Goal: Information Seeking & Learning: Learn about a topic

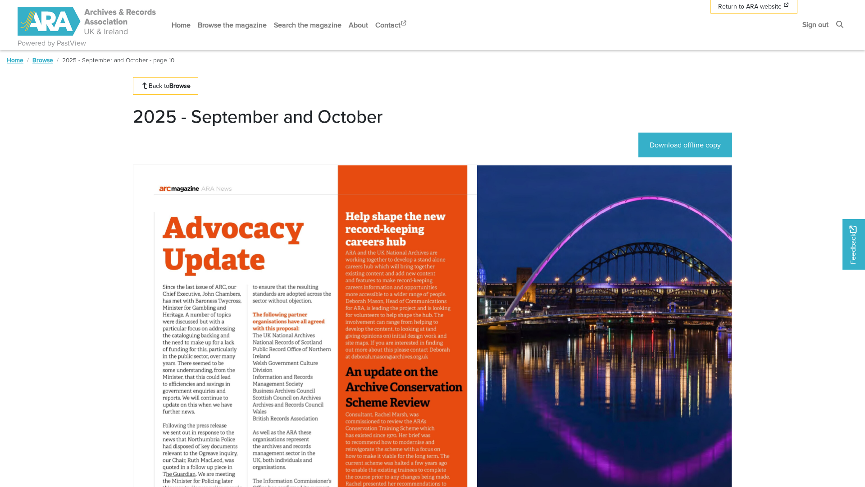
click at [299, 165] on div at bounding box center [305, 408] width 344 height 486
click at [824, 410] on icon "Next Page" at bounding box center [826, 413] width 5 height 7
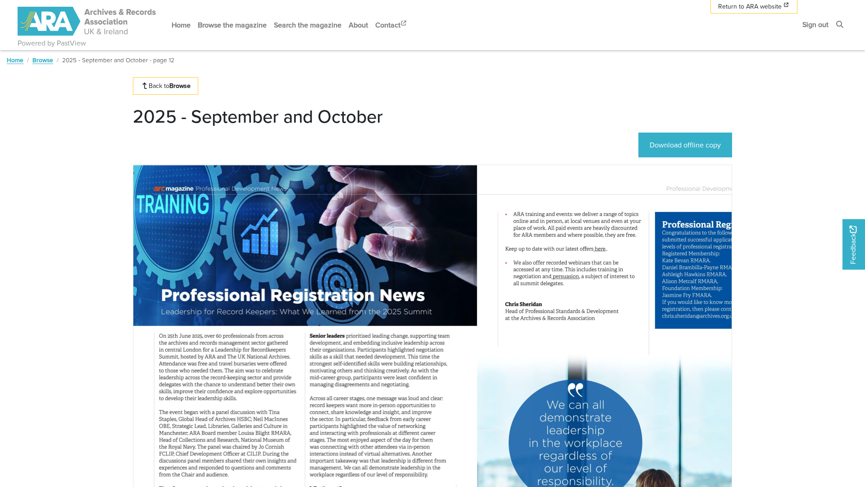
click at [822, 255] on span "Next Page" at bounding box center [826, 408] width 9 height 486
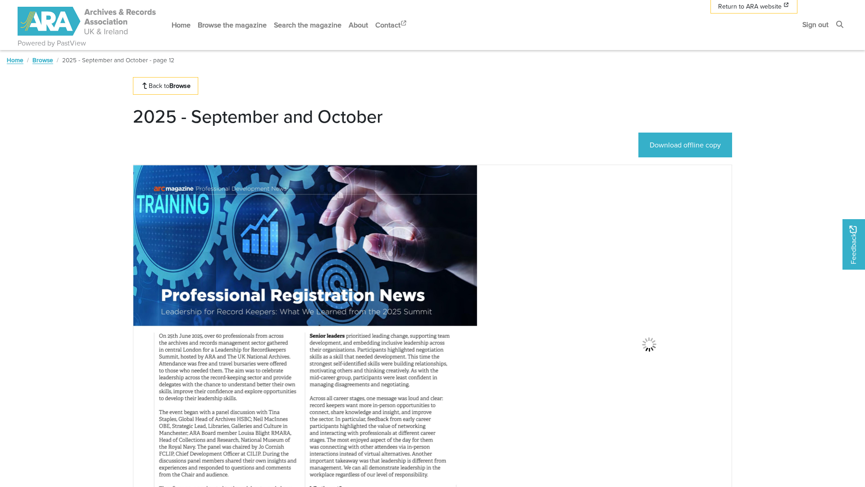
click at [825, 410] on icon "Next Page" at bounding box center [827, 413] width 4 height 6
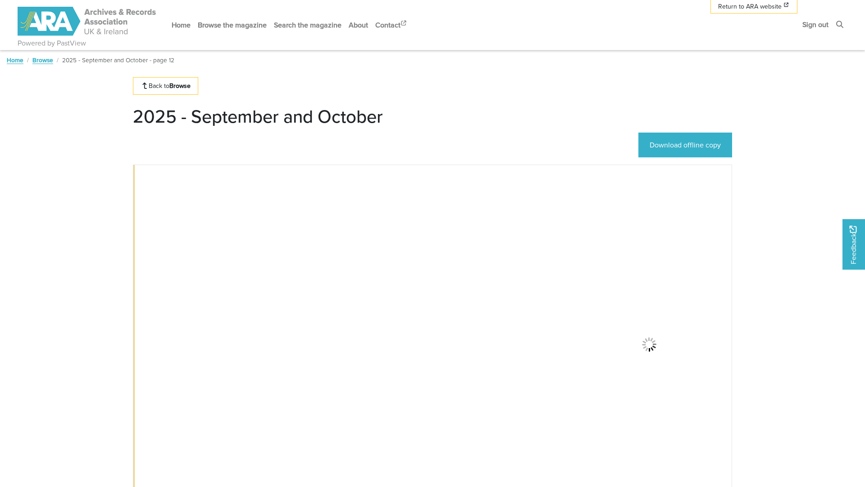
click at [126, 410] on icon "Previous Page" at bounding box center [128, 413] width 4 height 6
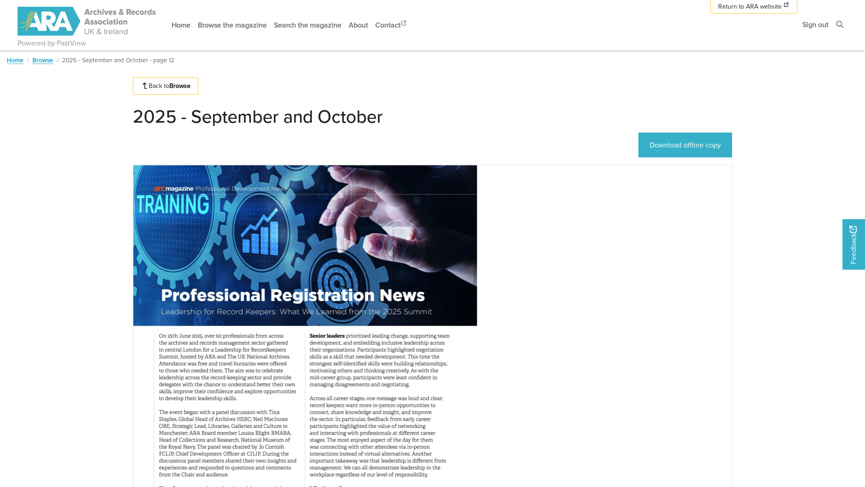
click at [126, 410] on icon "Previous Page" at bounding box center [128, 413] width 4 height 6
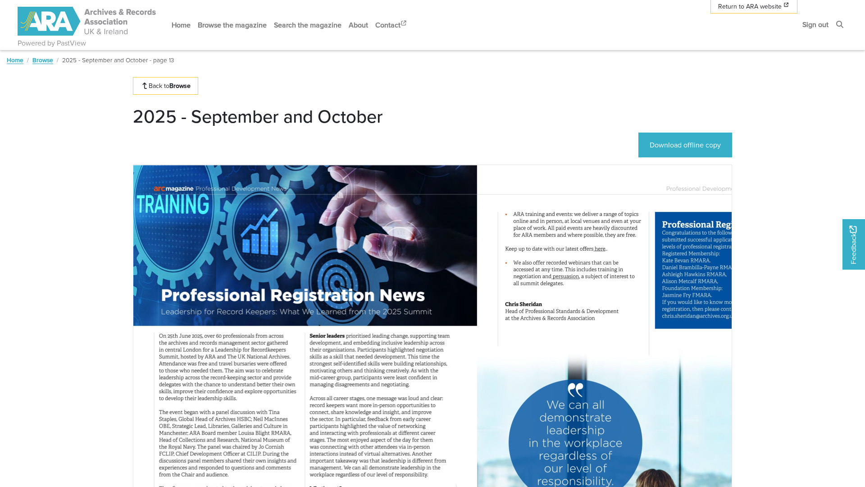
click at [824, 410] on icon "Next Page" at bounding box center [826, 413] width 5 height 7
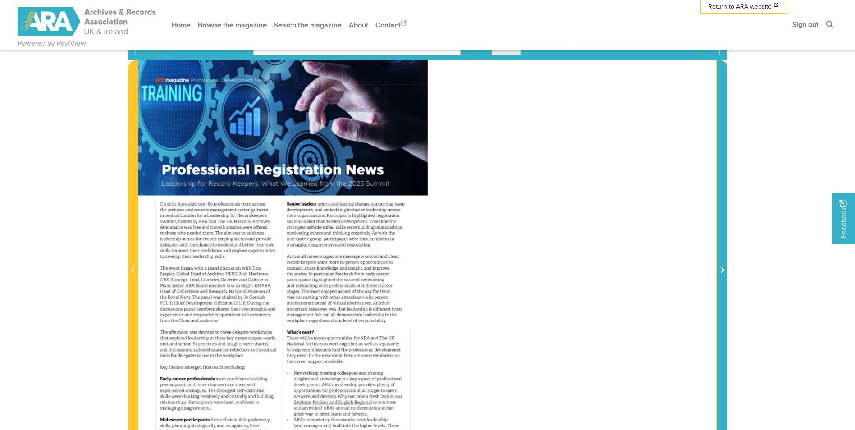
scroll to position [135, 0]
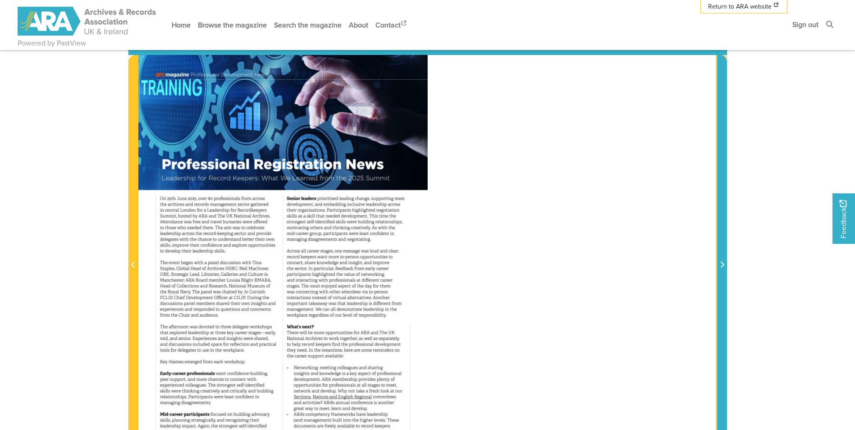
click at [721, 267] on icon "Next Page" at bounding box center [722, 264] width 4 height 6
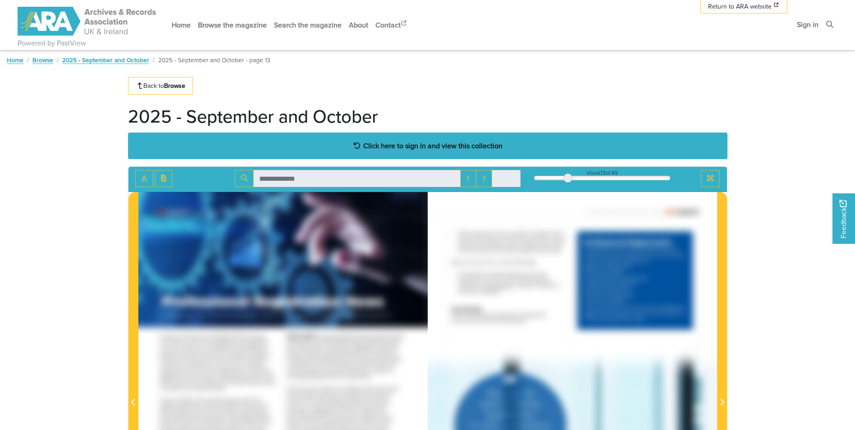
click at [403, 143] on strong "Click here to sign in and view this collection" at bounding box center [432, 146] width 139 height 10
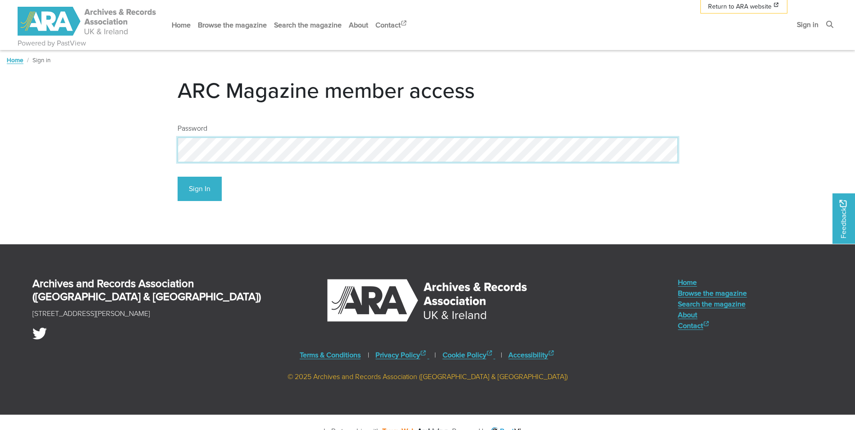
click at [178, 177] on button "Sign In" at bounding box center [200, 189] width 44 height 25
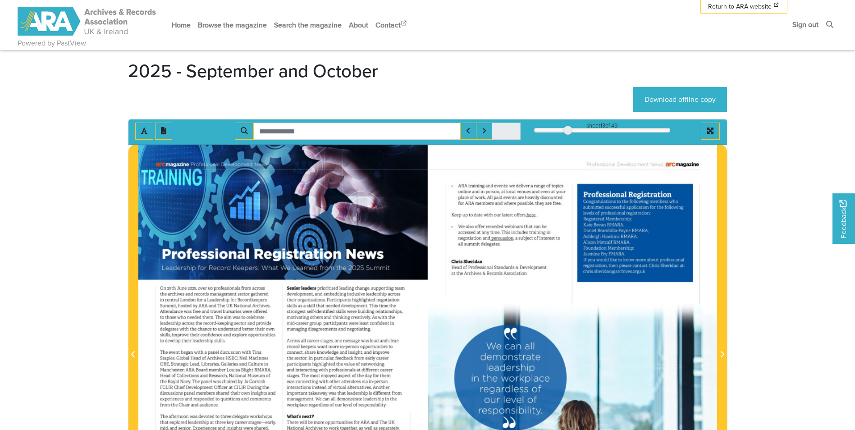
scroll to position [45, 0]
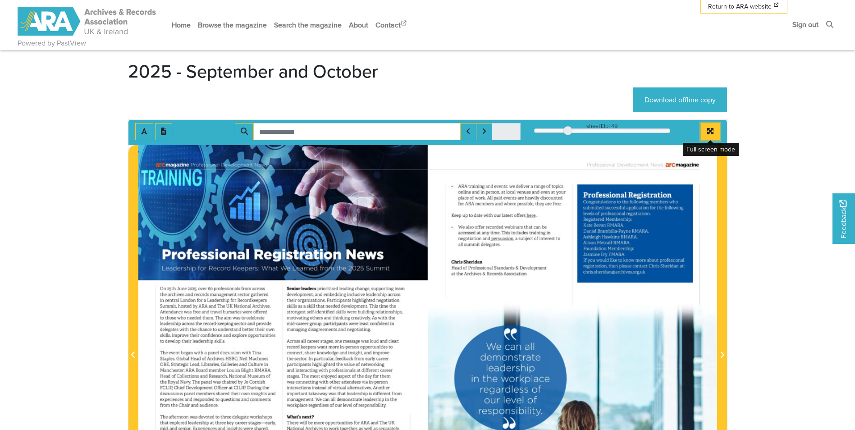
click at [713, 130] on icon "Full screen mode" at bounding box center [710, 131] width 6 height 6
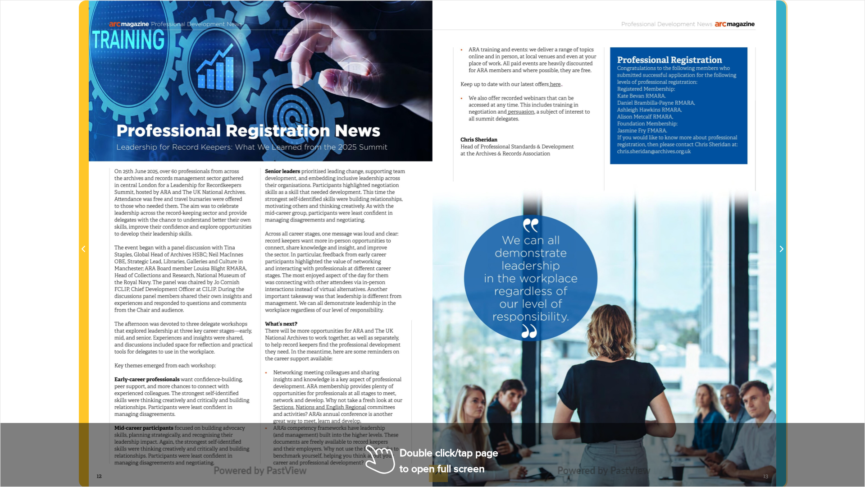
click at [782, 245] on icon "Next Page" at bounding box center [781, 248] width 5 height 7
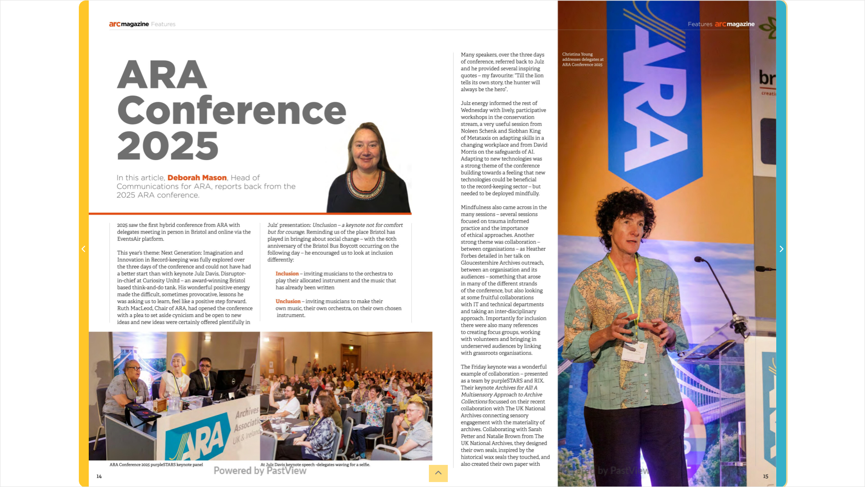
click at [781, 250] on icon "Next Page" at bounding box center [781, 248] width 5 height 7
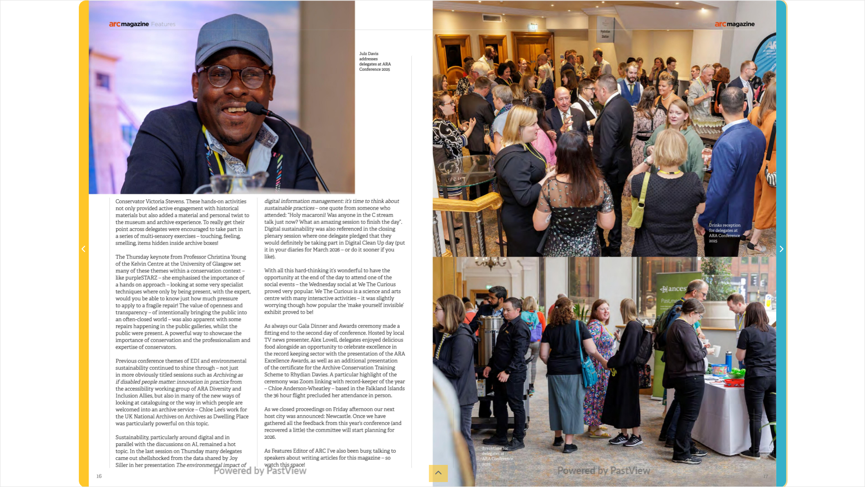
click at [780, 240] on span "Next Page" at bounding box center [781, 244] width 9 height 486
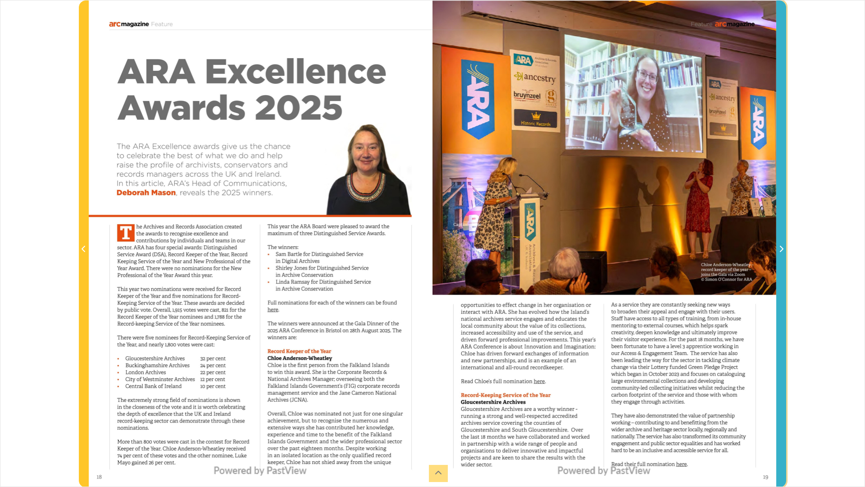
click at [783, 277] on span "Next Page" at bounding box center [781, 244] width 9 height 486
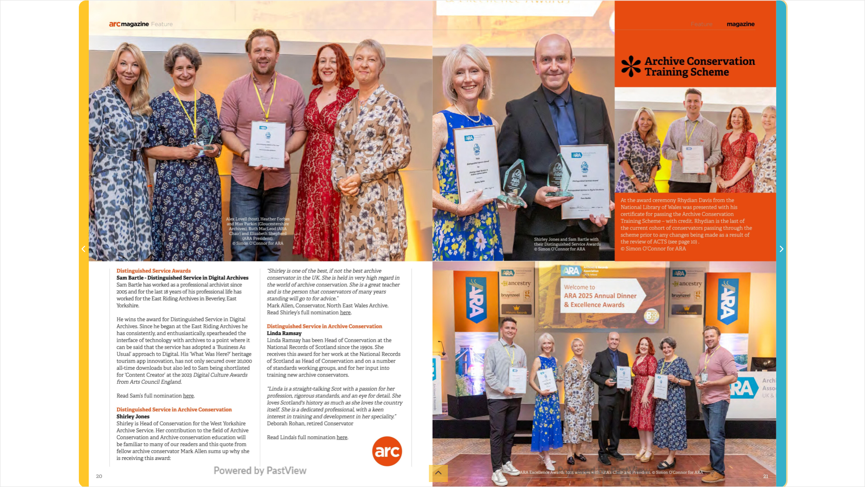
click at [784, 281] on span "Next Page" at bounding box center [781, 244] width 9 height 486
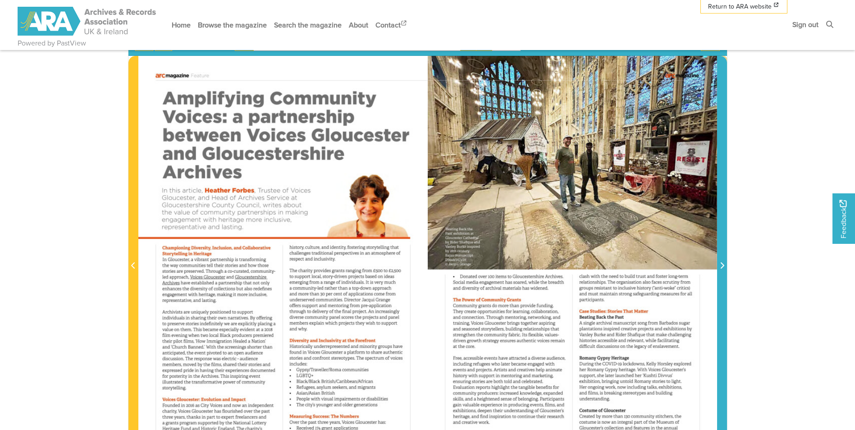
scroll to position [45, 0]
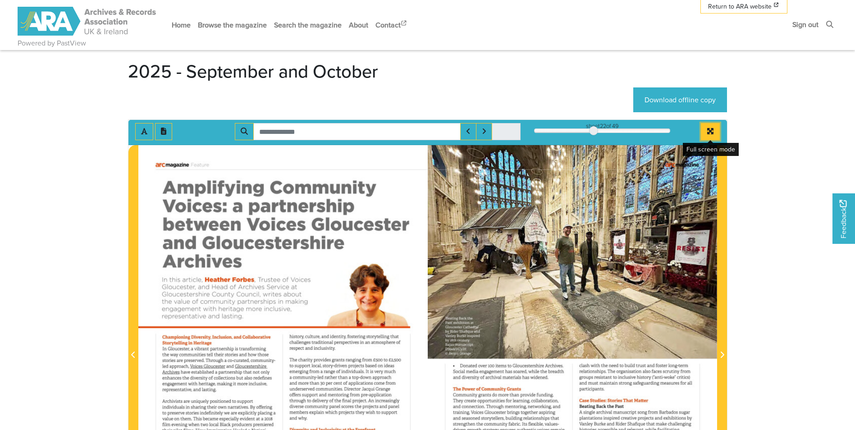
click at [712, 128] on icon "Full screen mode" at bounding box center [710, 131] width 6 height 6
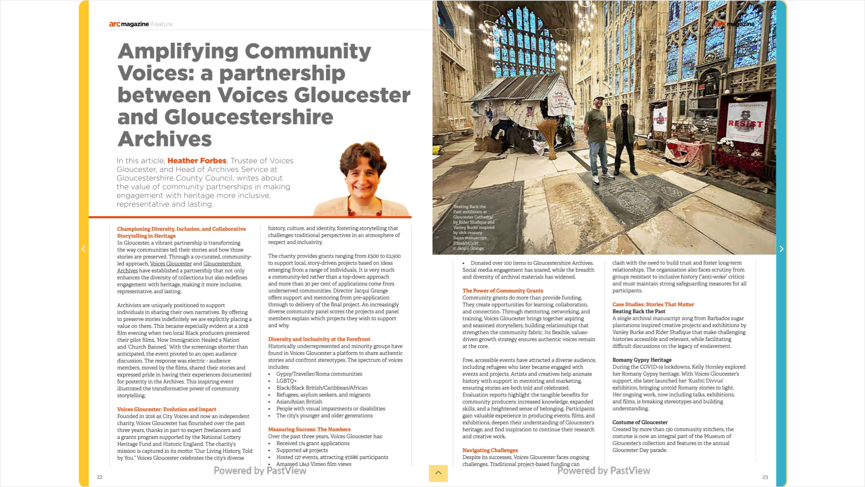
click at [779, 249] on icon "Next Page" at bounding box center [781, 248] width 5 height 7
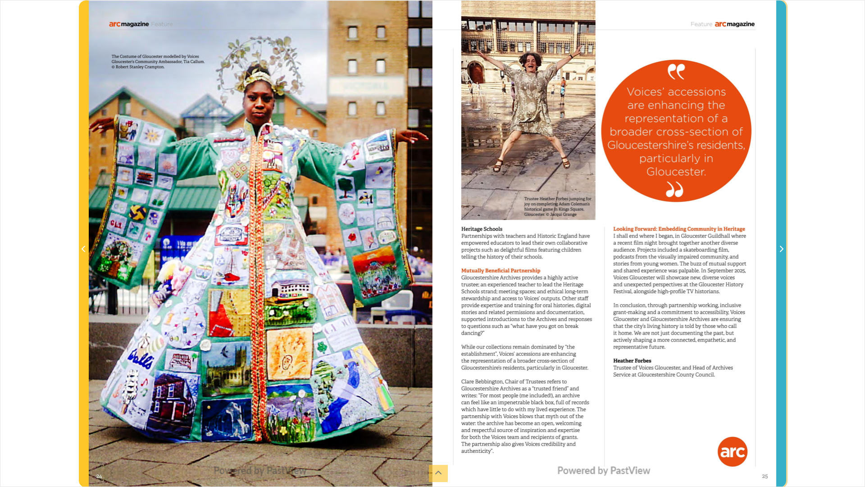
click at [779, 249] on icon "Next Page" at bounding box center [781, 248] width 5 height 7
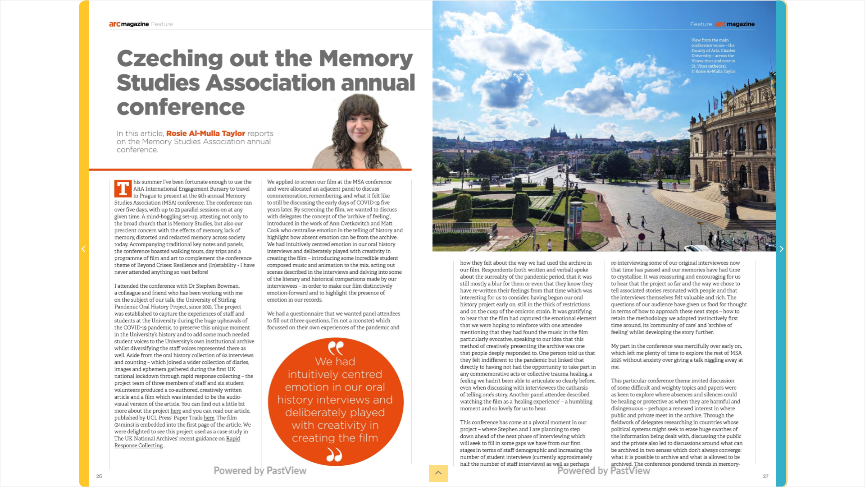
click at [778, 268] on span "Next Page" at bounding box center [781, 244] width 9 height 486
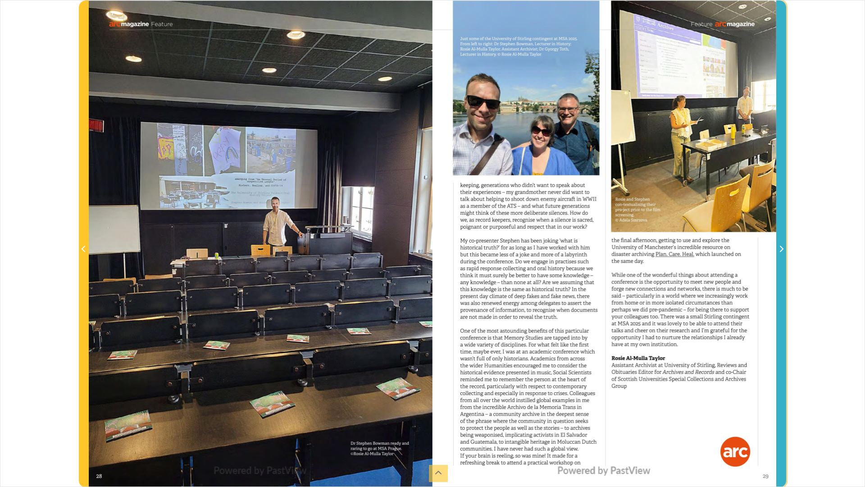
click at [781, 257] on span "Next Page" at bounding box center [781, 244] width 9 height 486
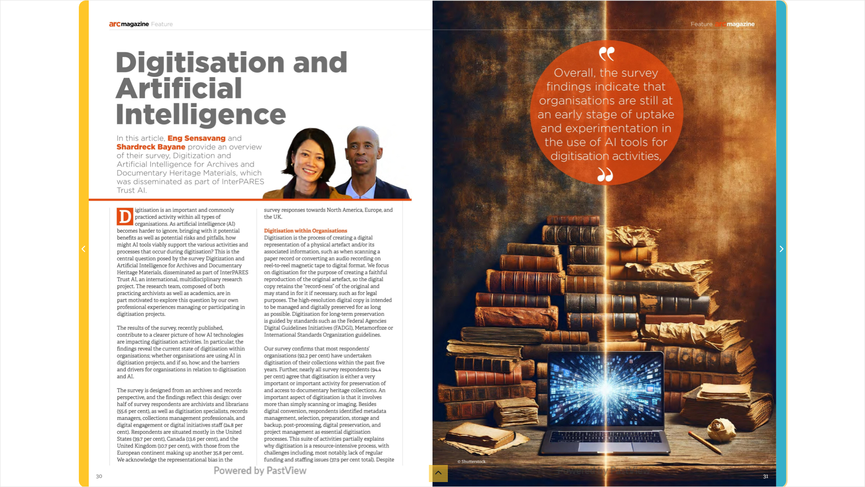
click at [782, 248] on icon "Next Page" at bounding box center [781, 248] width 5 height 7
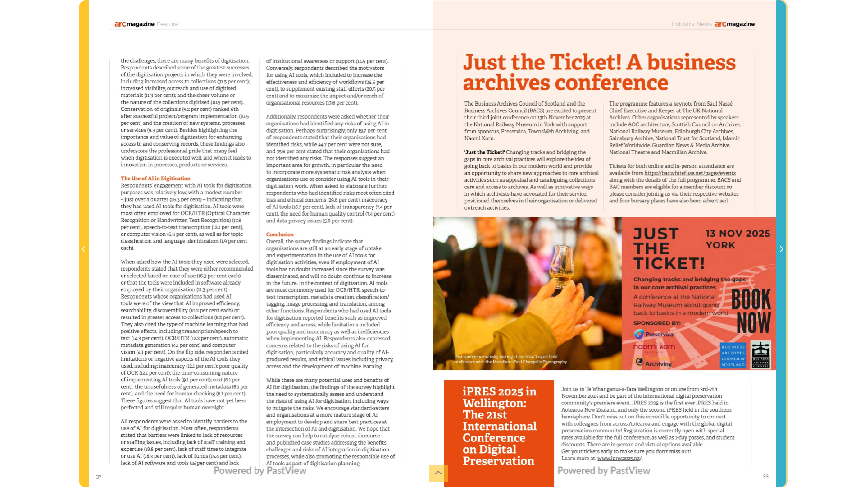
click at [783, 280] on span "Next Page" at bounding box center [781, 244] width 9 height 486
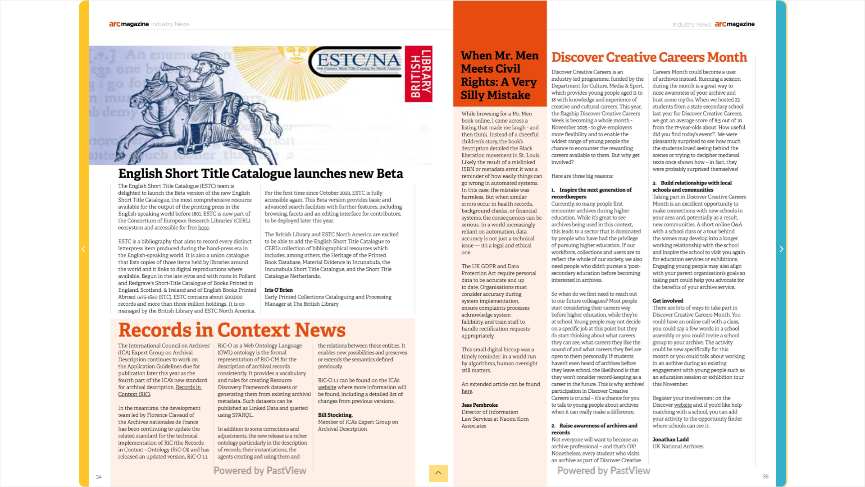
click at [781, 277] on span "Next Page" at bounding box center [781, 244] width 9 height 486
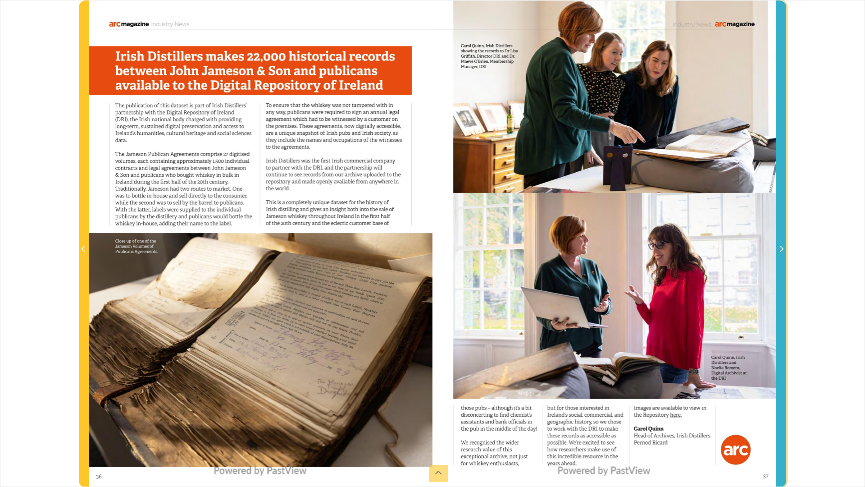
click at [783, 245] on icon "Next Page" at bounding box center [781, 248] width 5 height 7
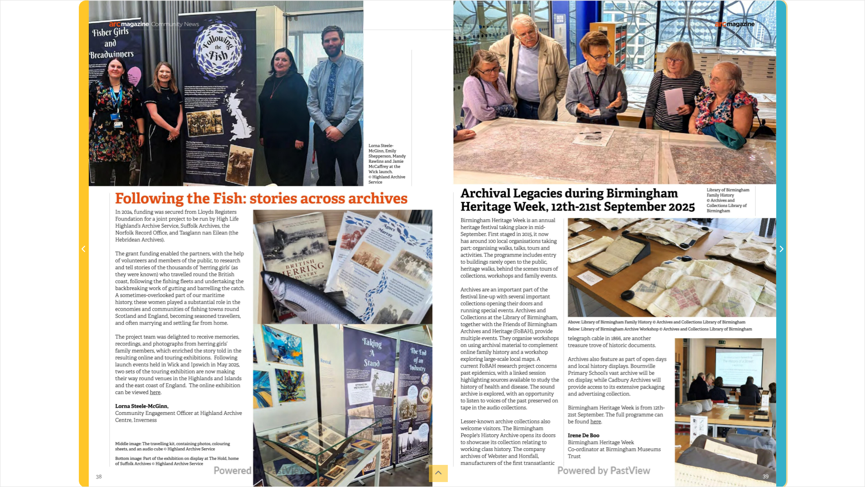
click at [782, 249] on icon "Next Page" at bounding box center [781, 248] width 5 height 7
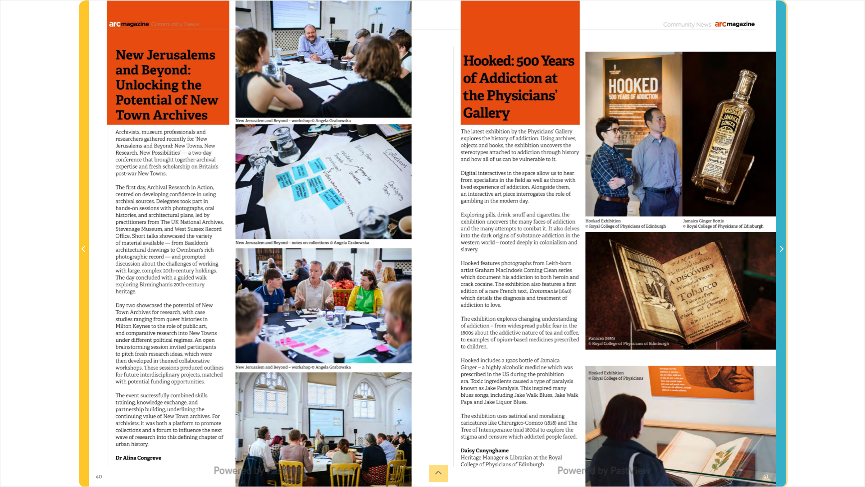
click at [780, 244] on span "Next Page" at bounding box center [781, 249] width 9 height 11
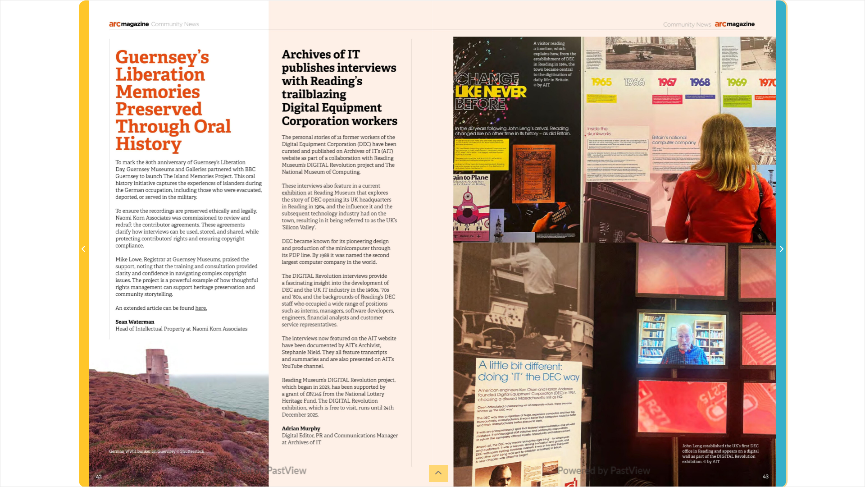
click at [781, 244] on span "Next Page" at bounding box center [781, 249] width 9 height 11
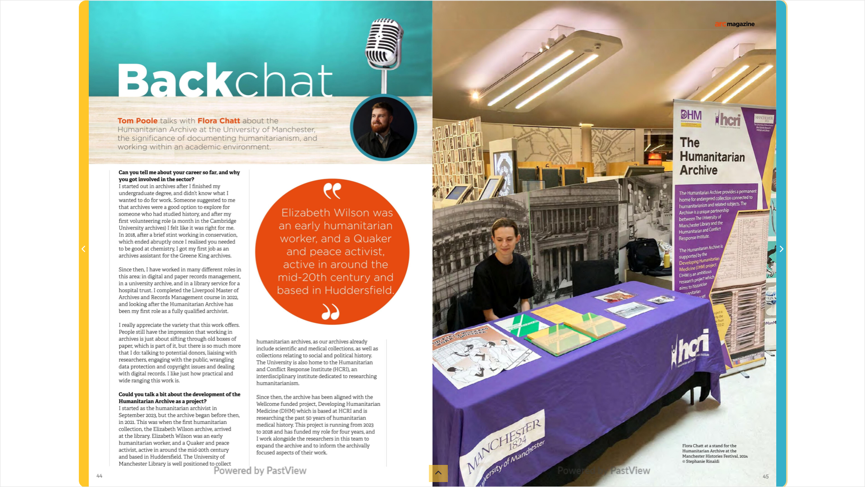
click at [781, 245] on icon "Next Page" at bounding box center [781, 248] width 5 height 7
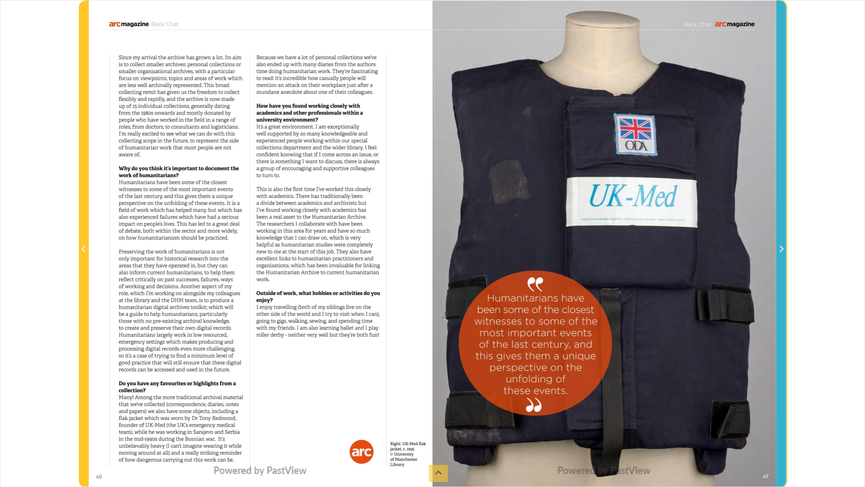
click at [781, 245] on icon "Next Page" at bounding box center [781, 248] width 5 height 7
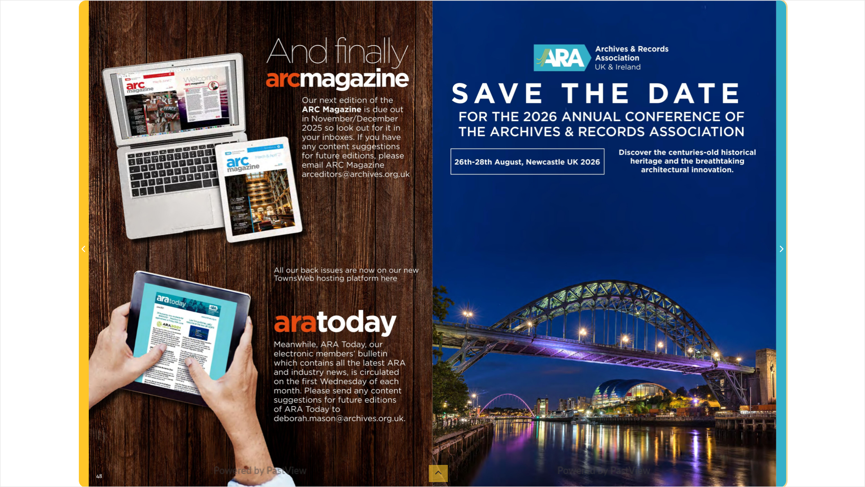
click at [781, 245] on icon "Next Page" at bounding box center [781, 248] width 5 height 7
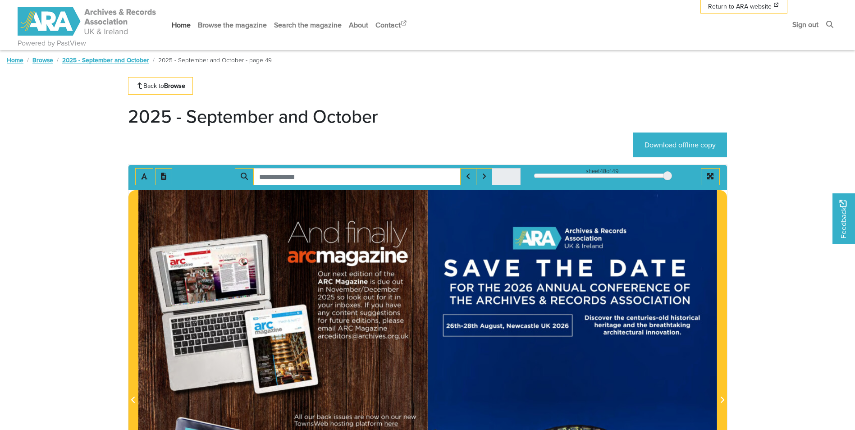
click at [187, 30] on link "Home" at bounding box center [181, 25] width 26 height 24
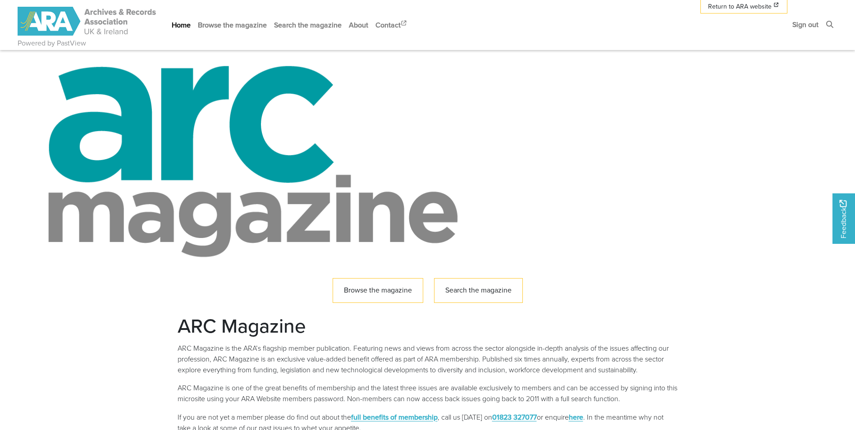
click at [66, 18] on img at bounding box center [88, 21] width 140 height 29
